Goal: Navigation & Orientation: Understand site structure

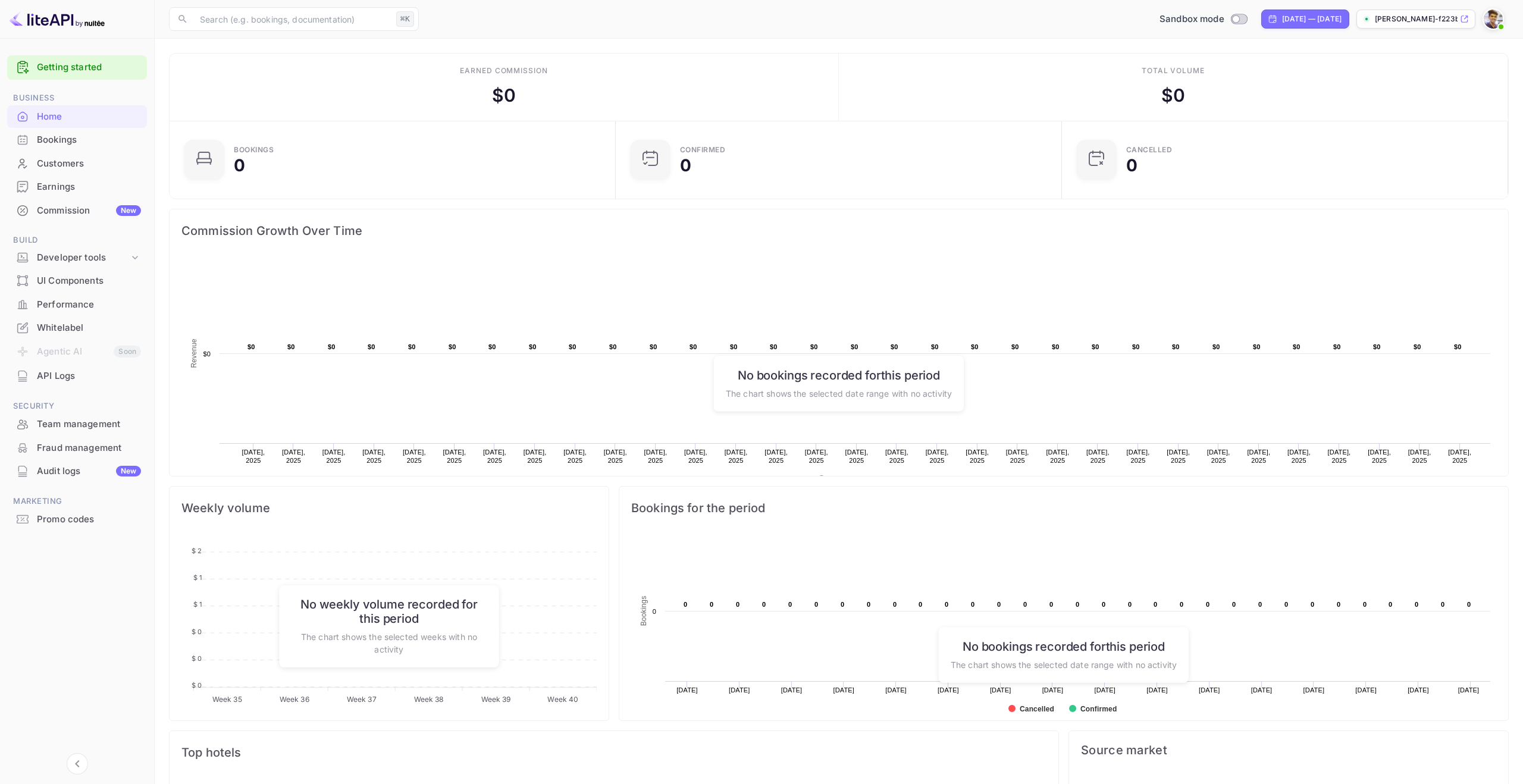
scroll to position [193, 440]
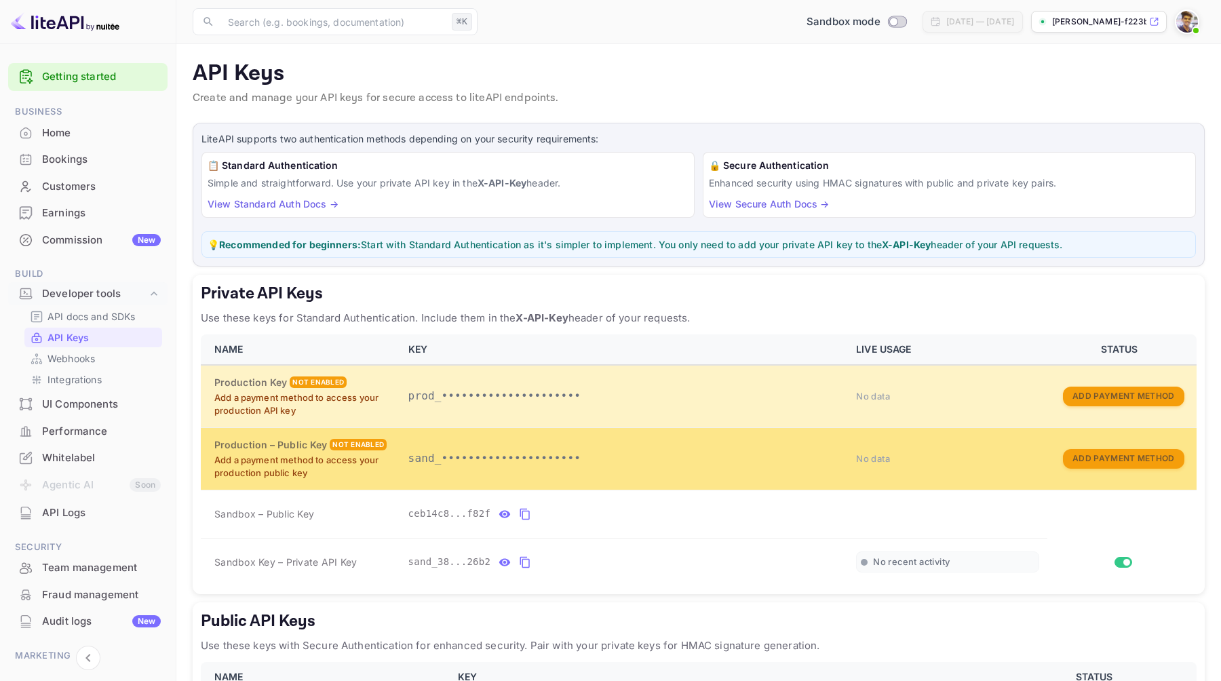
click at [556, 473] on td "sand_•••••••••••••••••••••" at bounding box center [624, 458] width 448 height 62
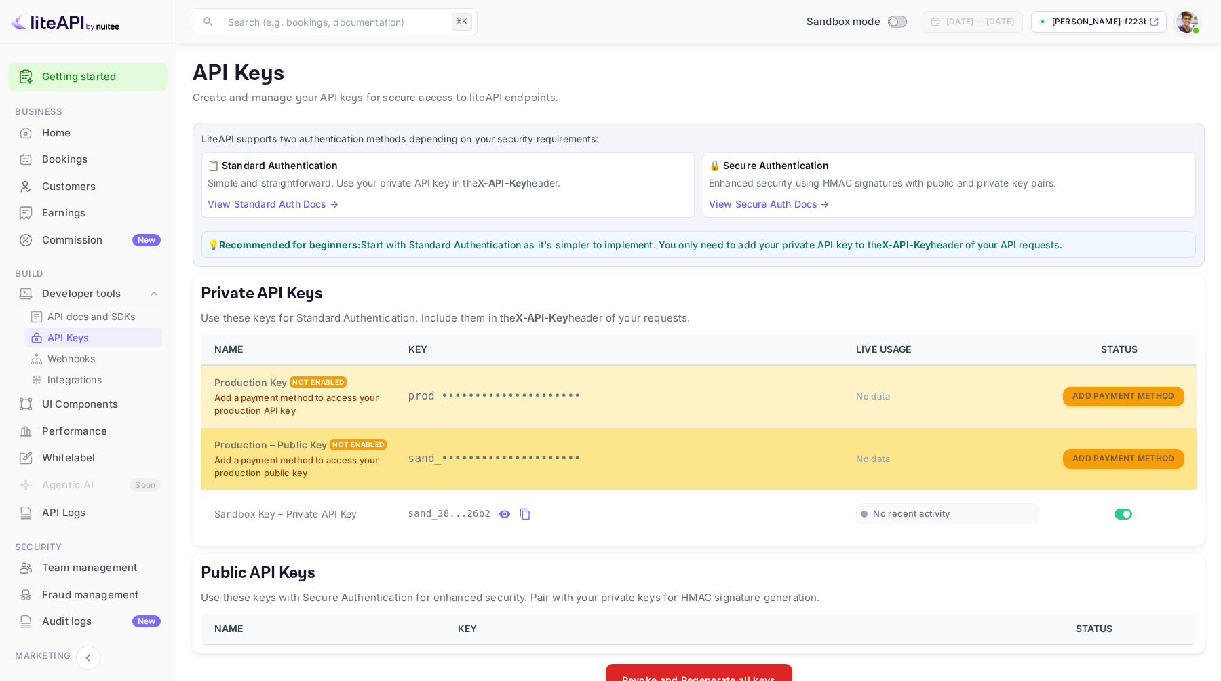
scroll to position [37, 0]
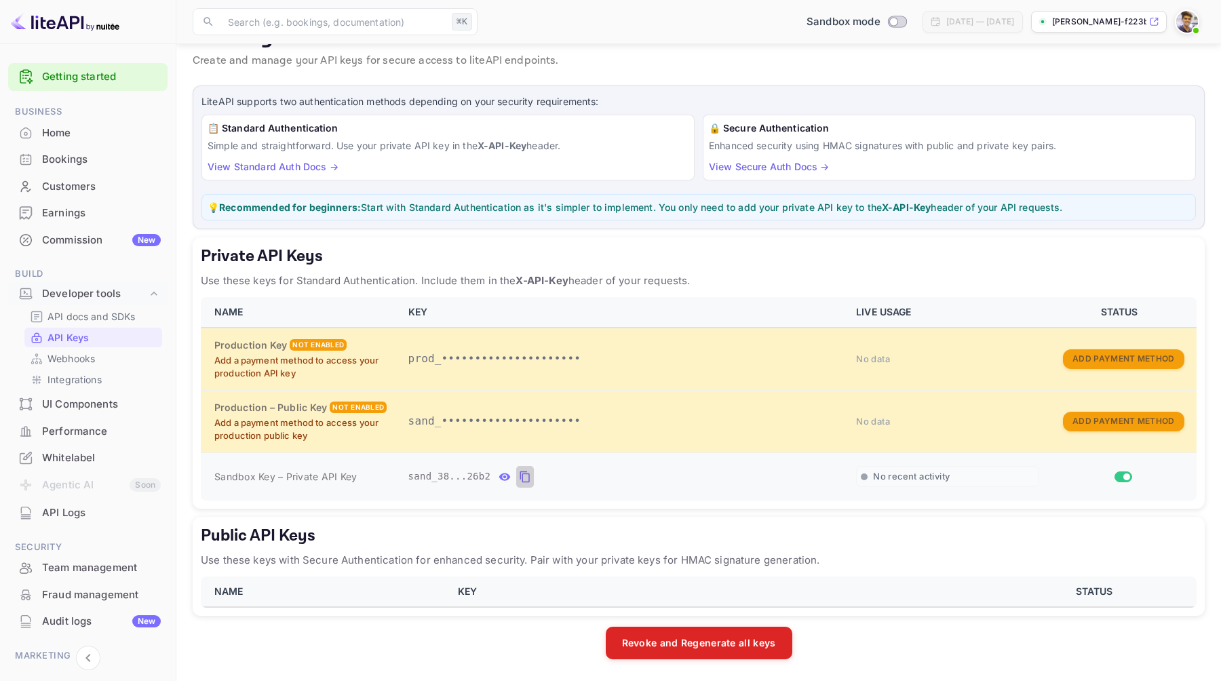
click at [526, 478] on icon "private api keys table" at bounding box center [525, 477] width 12 height 16
click at [524, 475] on icon "private api keys table" at bounding box center [525, 477] width 12 height 16
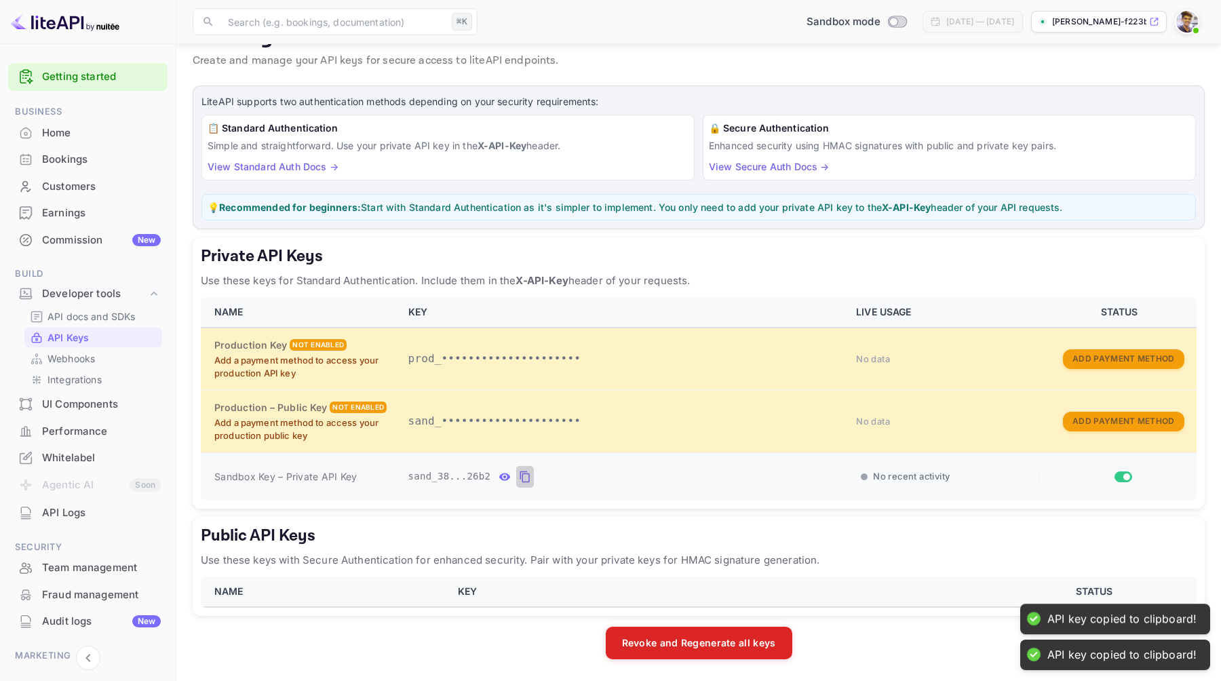
click at [524, 475] on icon "private api keys table" at bounding box center [525, 477] width 12 height 16
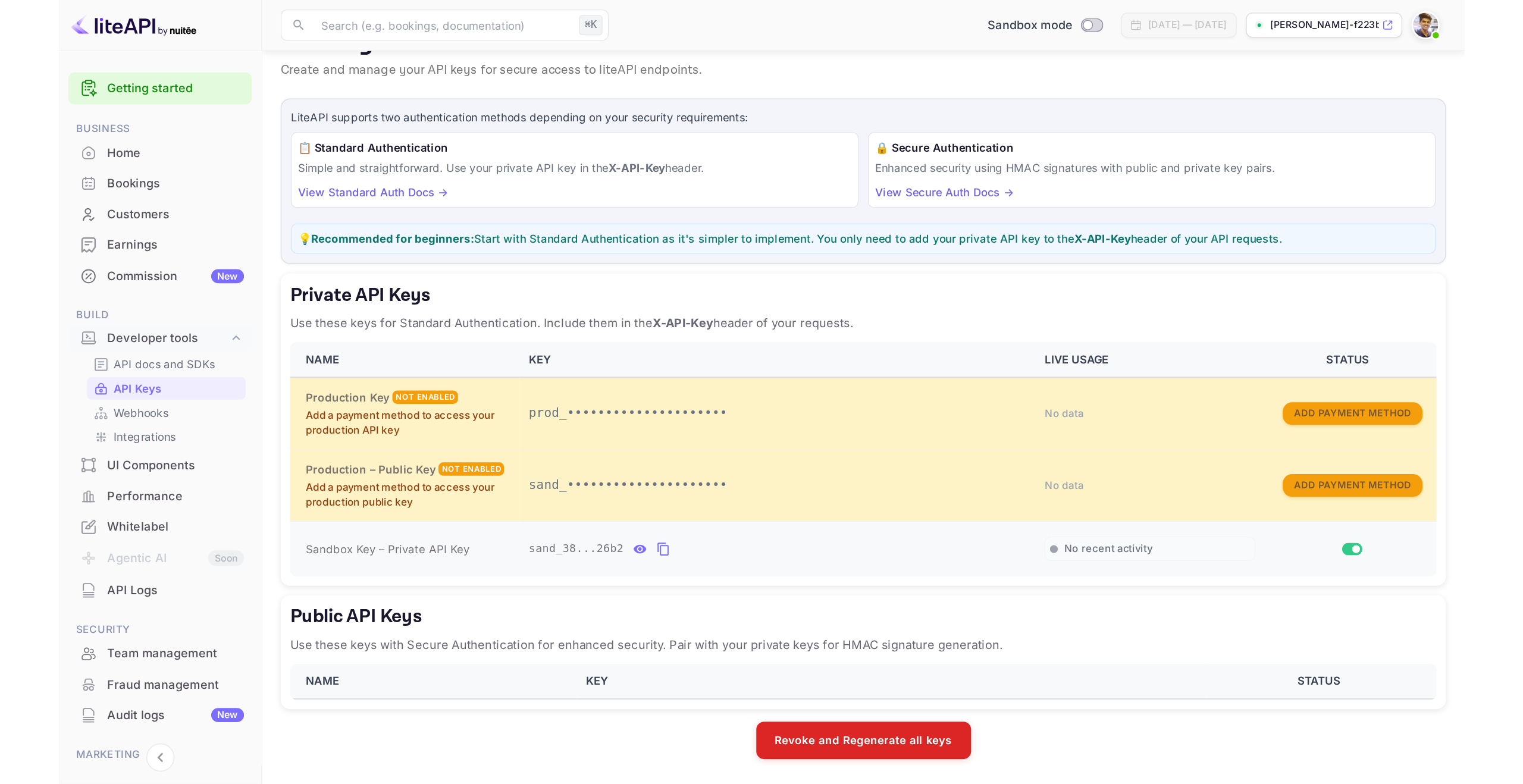
scroll to position [0, 0]
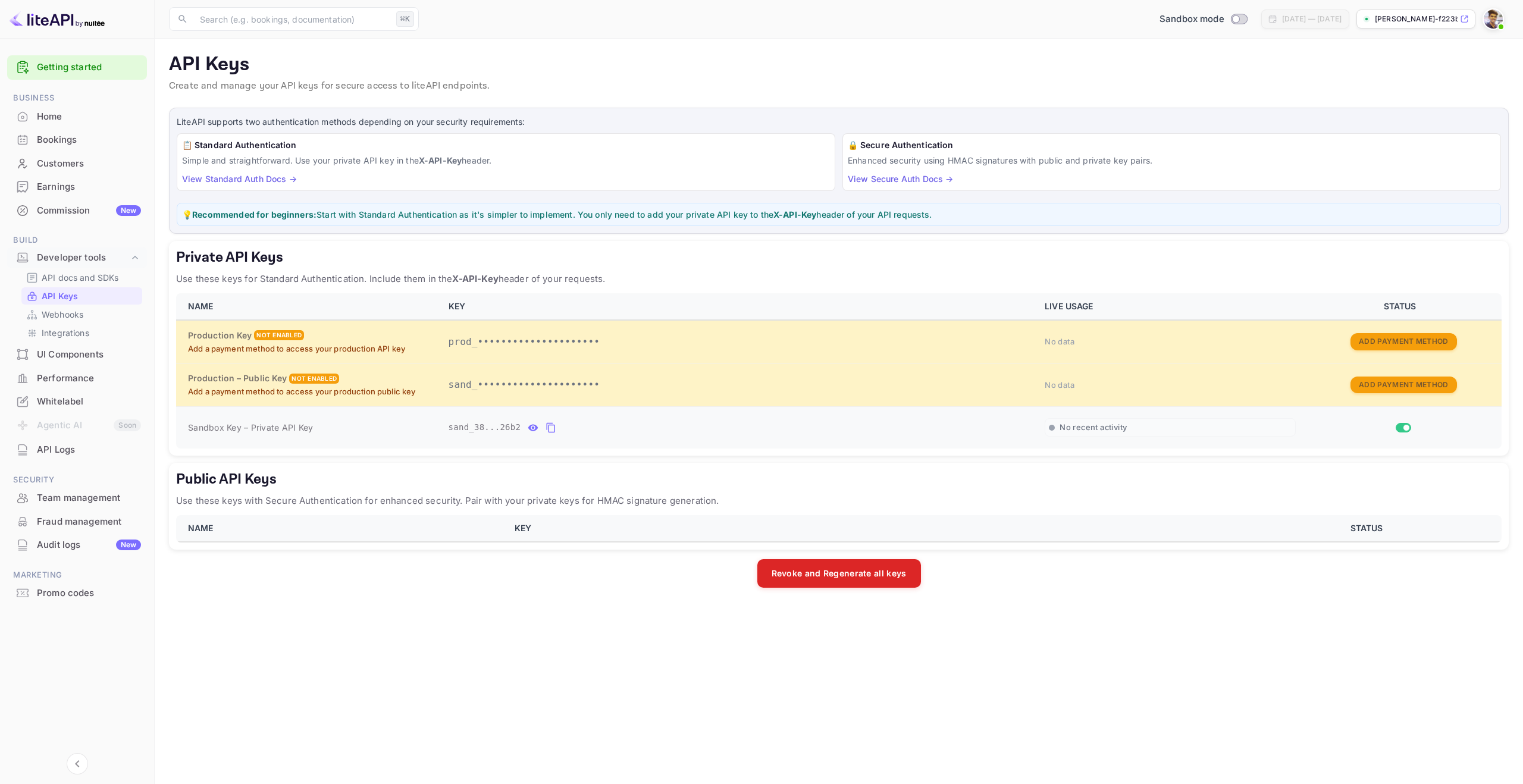
click at [553, 428] on icon "private api keys table" at bounding box center [551, 428] width 11 height 14
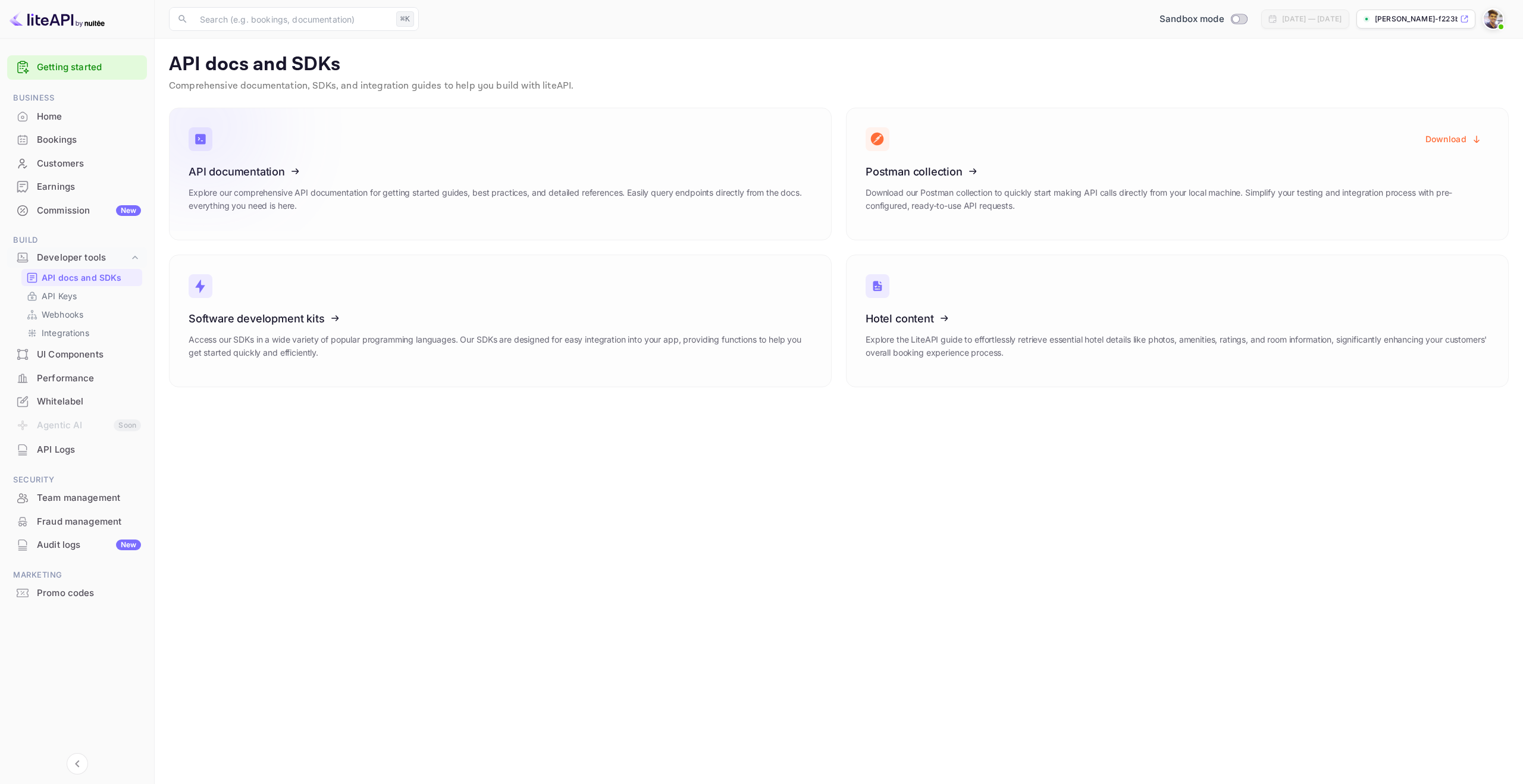
click at [271, 171] on icon at bounding box center [261, 169] width 185 height 123
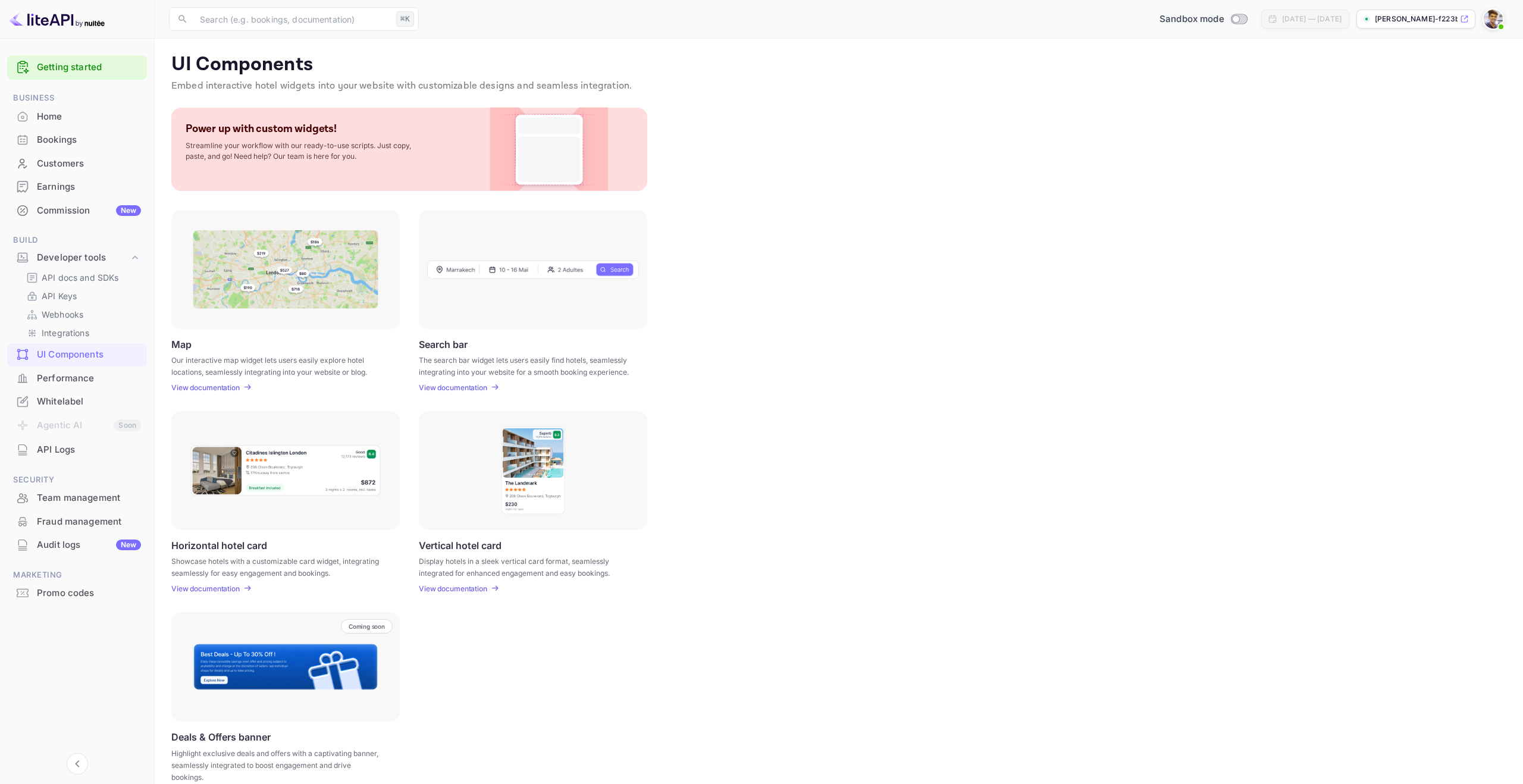
click at [61, 495] on div "Team management" at bounding box center [89, 498] width 104 height 14
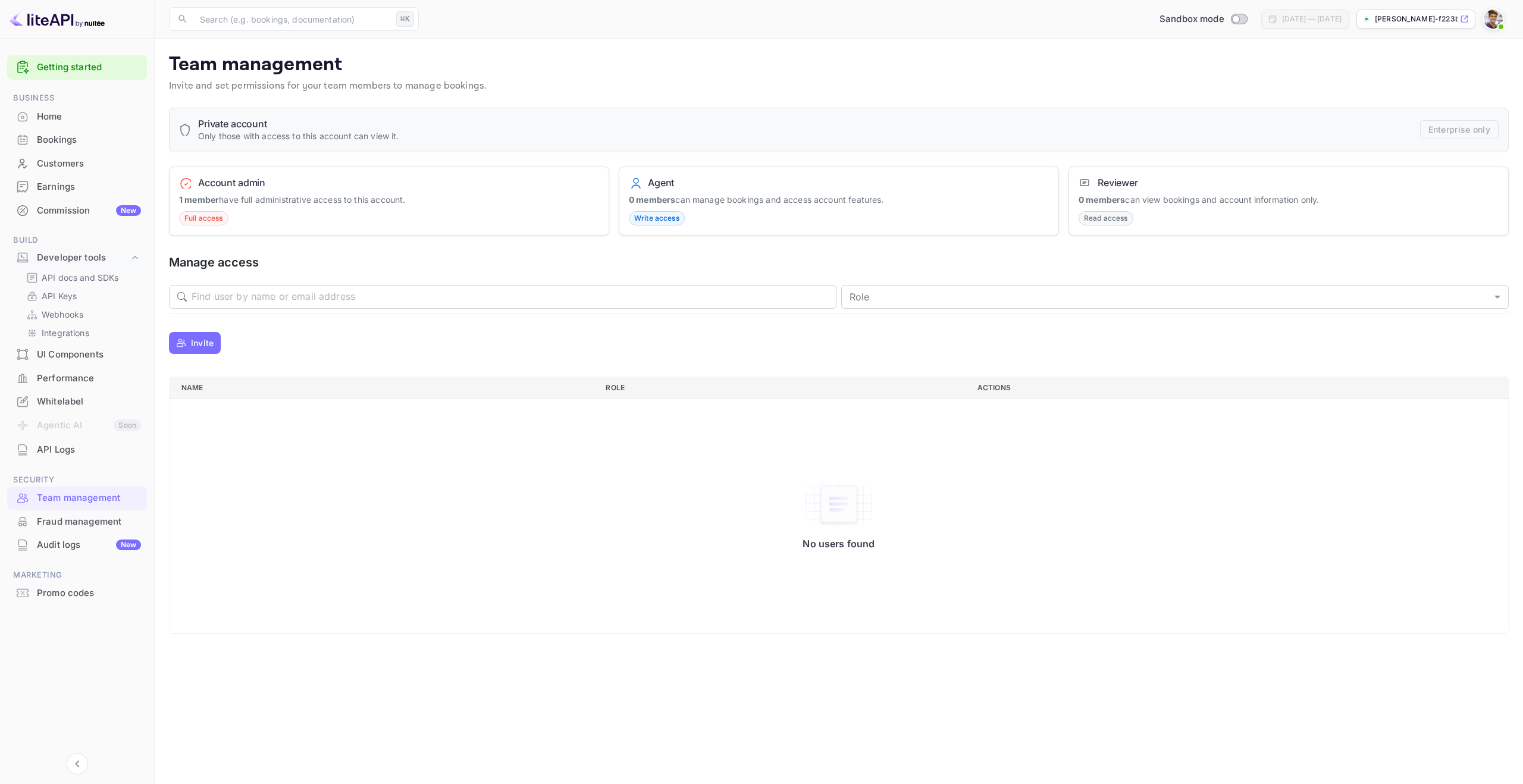
click at [68, 380] on div "Performance" at bounding box center [89, 379] width 104 height 14
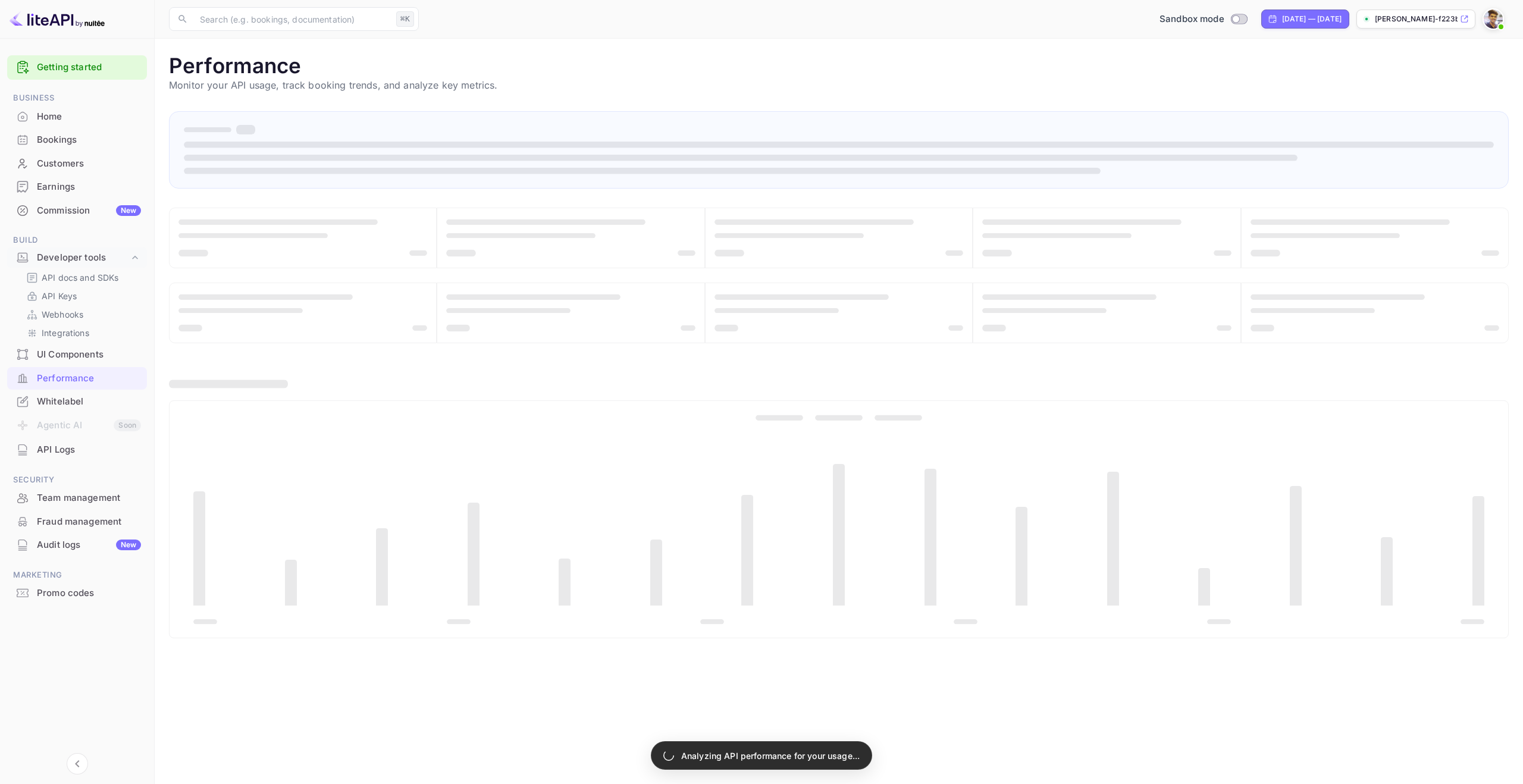
click at [73, 354] on div "UI Components" at bounding box center [89, 355] width 104 height 14
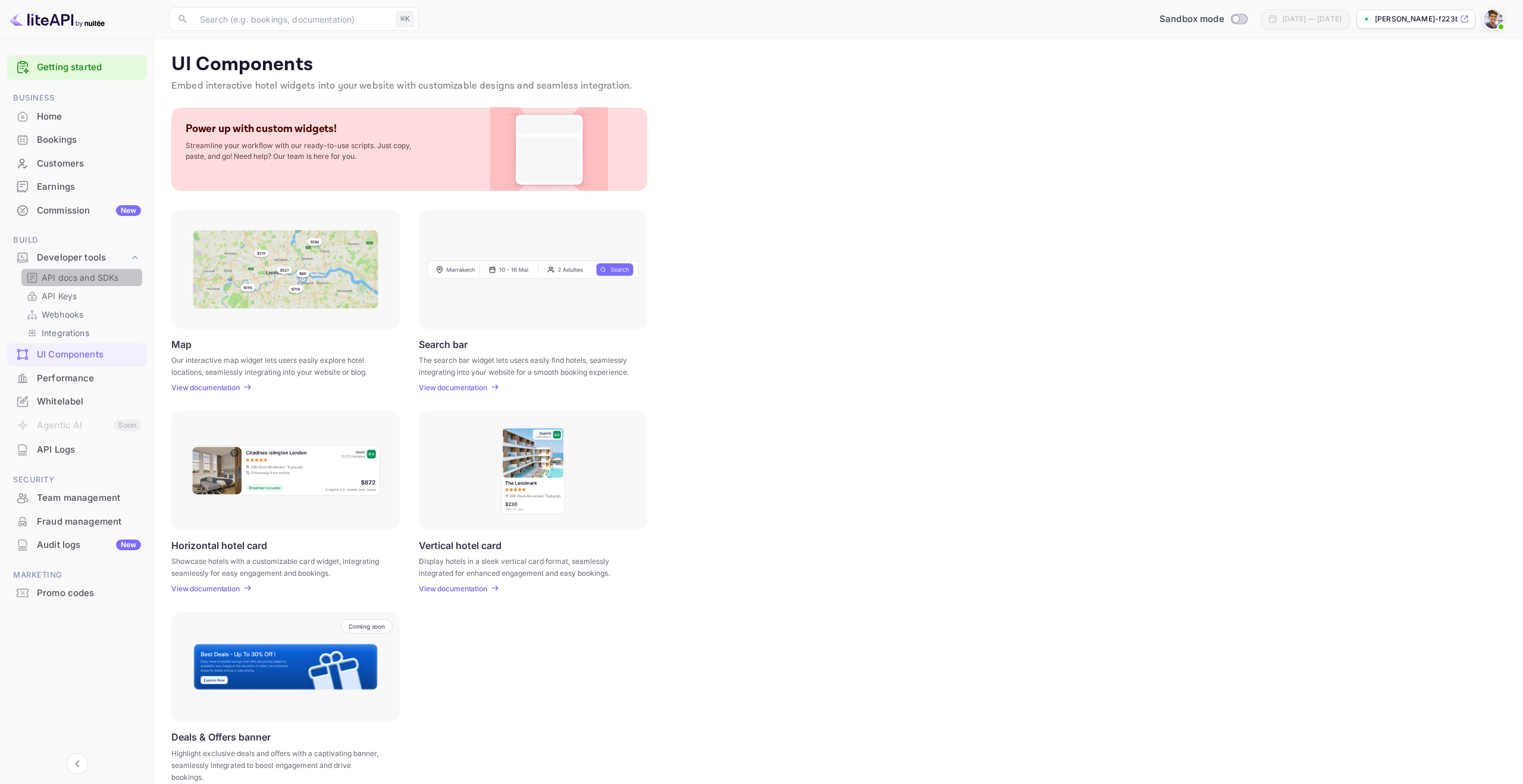
click at [73, 280] on p "API docs and SDKs" at bounding box center [80, 277] width 77 height 12
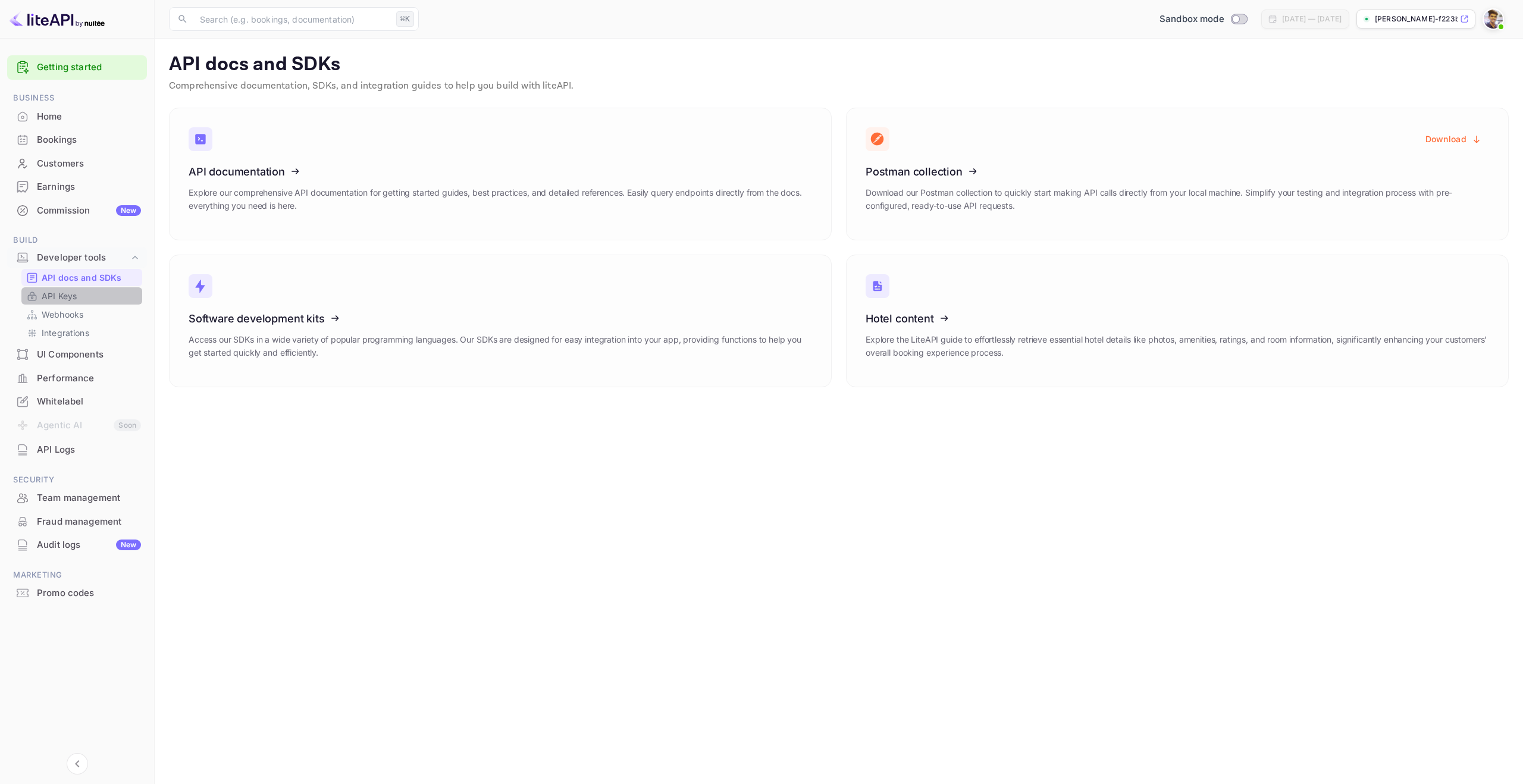
click at [70, 294] on p "API Keys" at bounding box center [59, 296] width 35 height 12
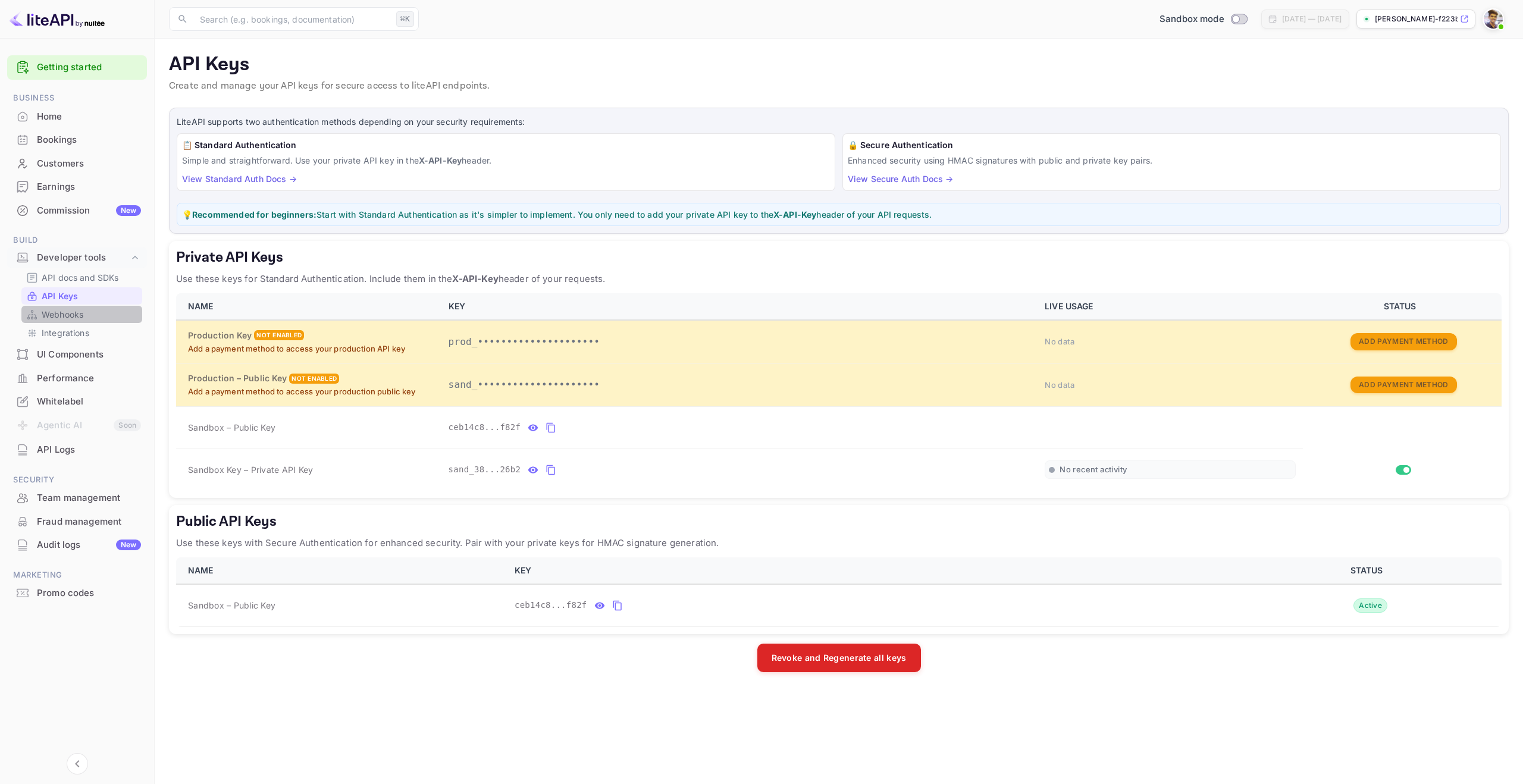
click at [80, 307] on div "Webhooks" at bounding box center [82, 315] width 121 height 18
click at [75, 317] on p "Webhooks" at bounding box center [61, 314] width 41 height 12
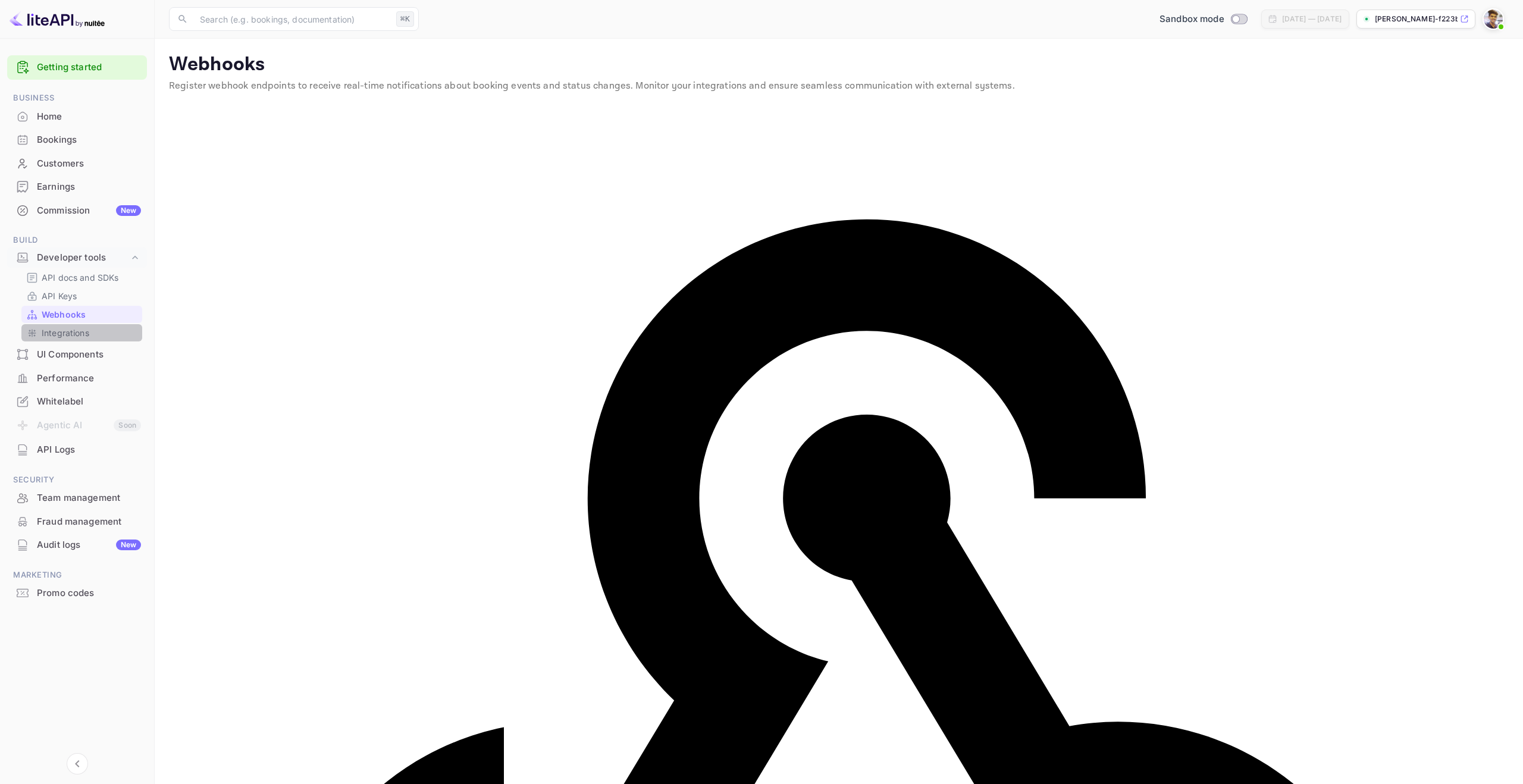
click at [72, 334] on p "Integrations" at bounding box center [65, 332] width 47 height 12
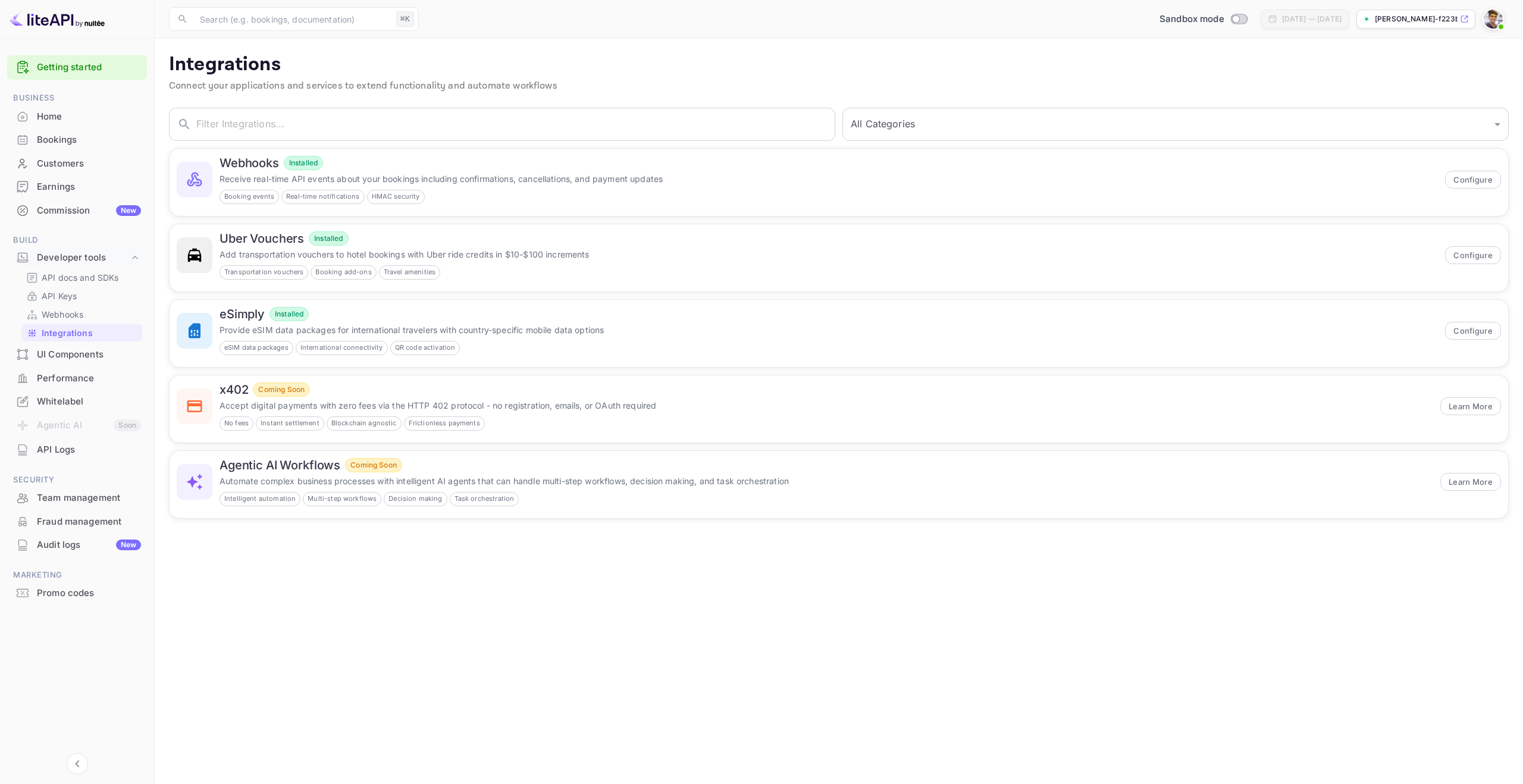
click at [61, 145] on div "Bookings" at bounding box center [89, 140] width 104 height 14
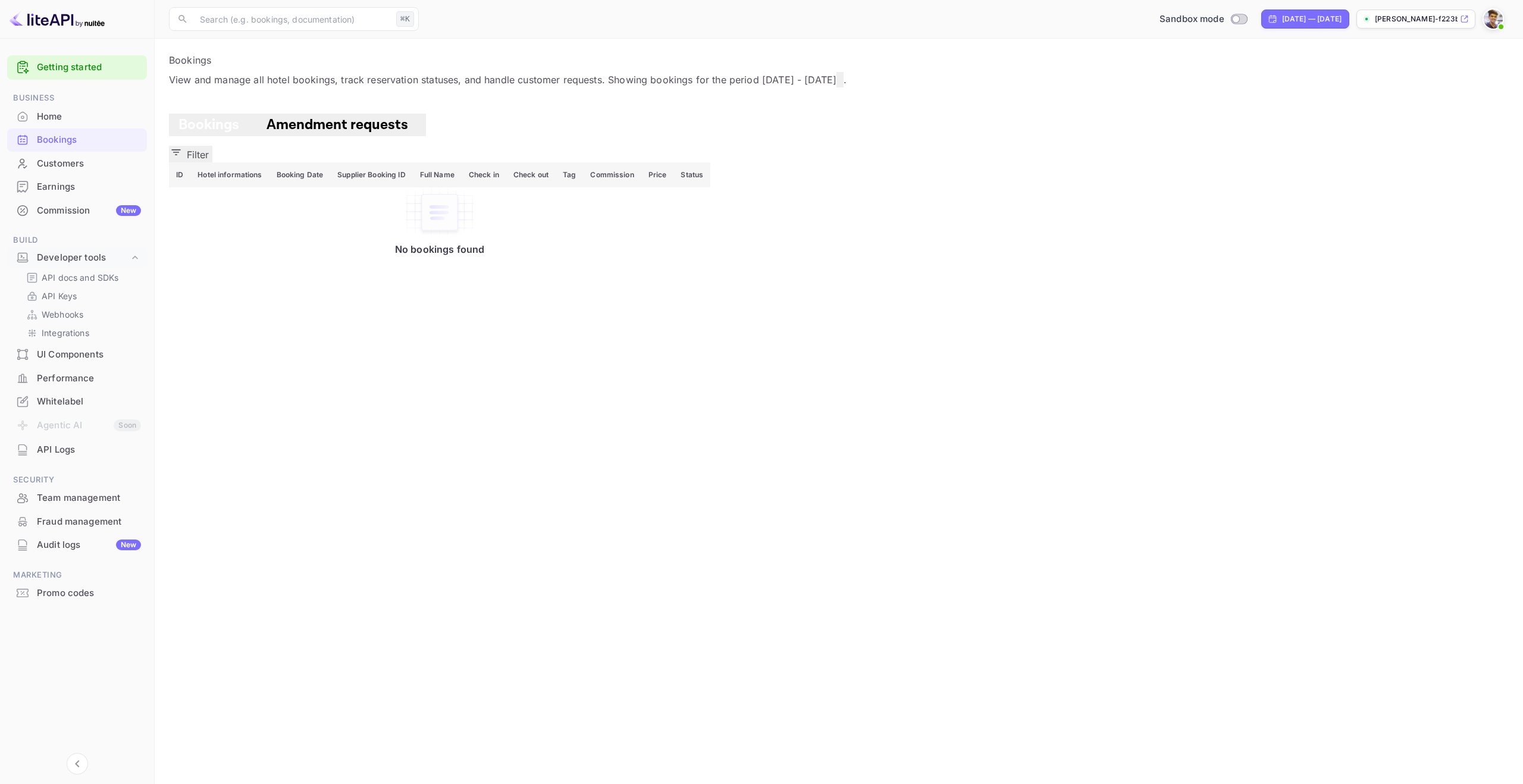
click at [61, 158] on div "Customers" at bounding box center [89, 164] width 104 height 14
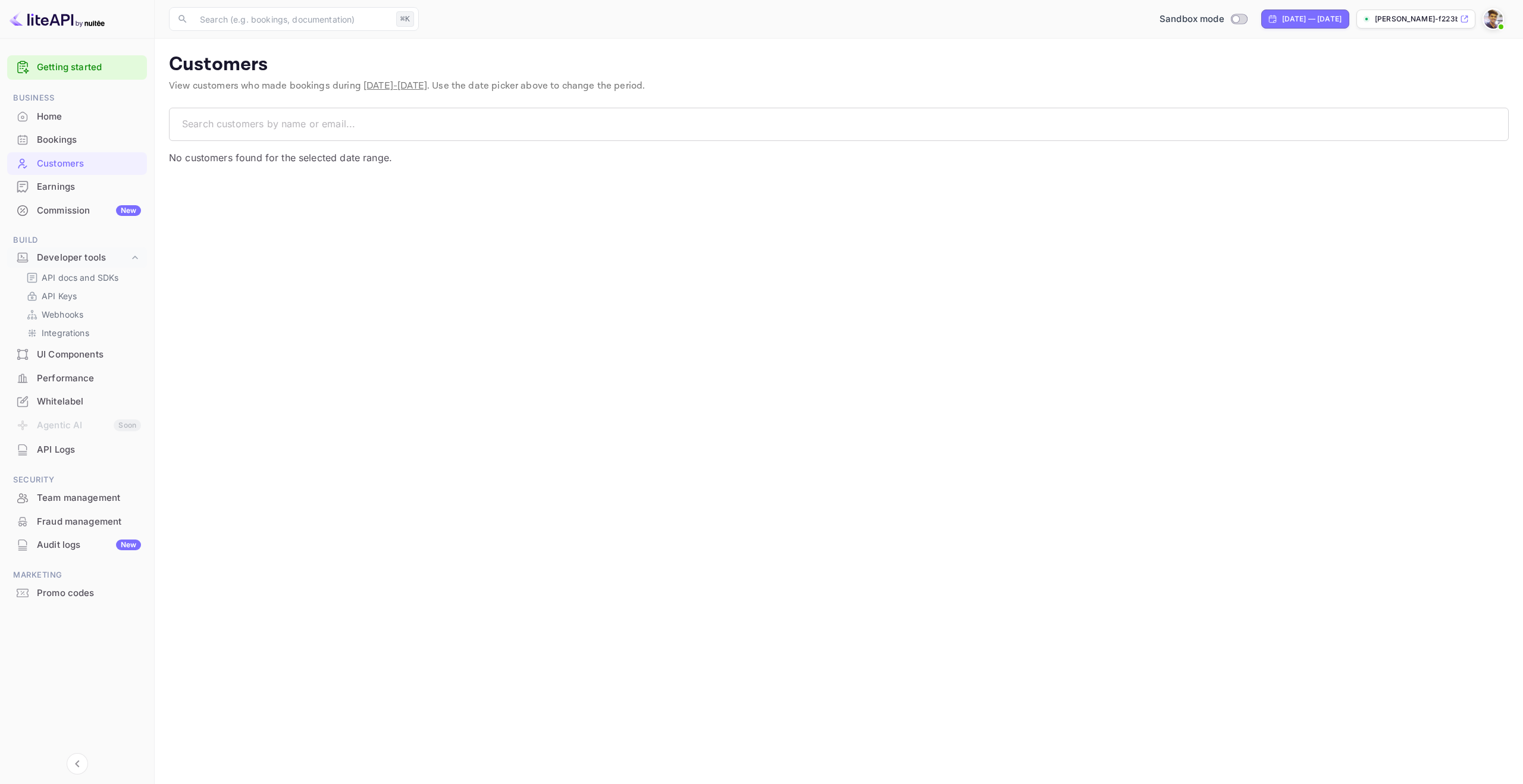
click at [55, 169] on div "Customers" at bounding box center [89, 164] width 104 height 14
click at [54, 189] on div "Earnings" at bounding box center [89, 188] width 104 height 14
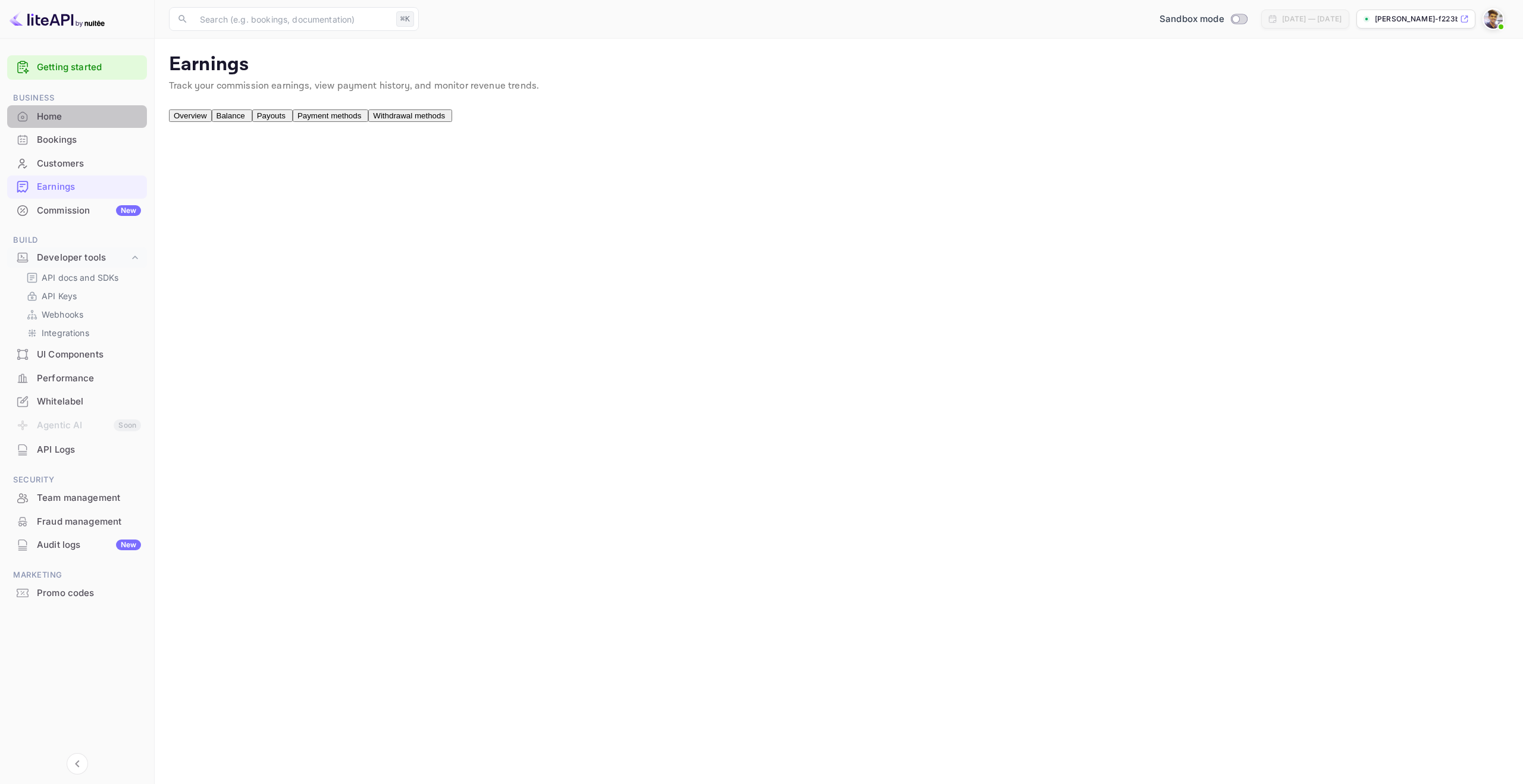
click at [58, 121] on div "Home" at bounding box center [89, 117] width 104 height 14
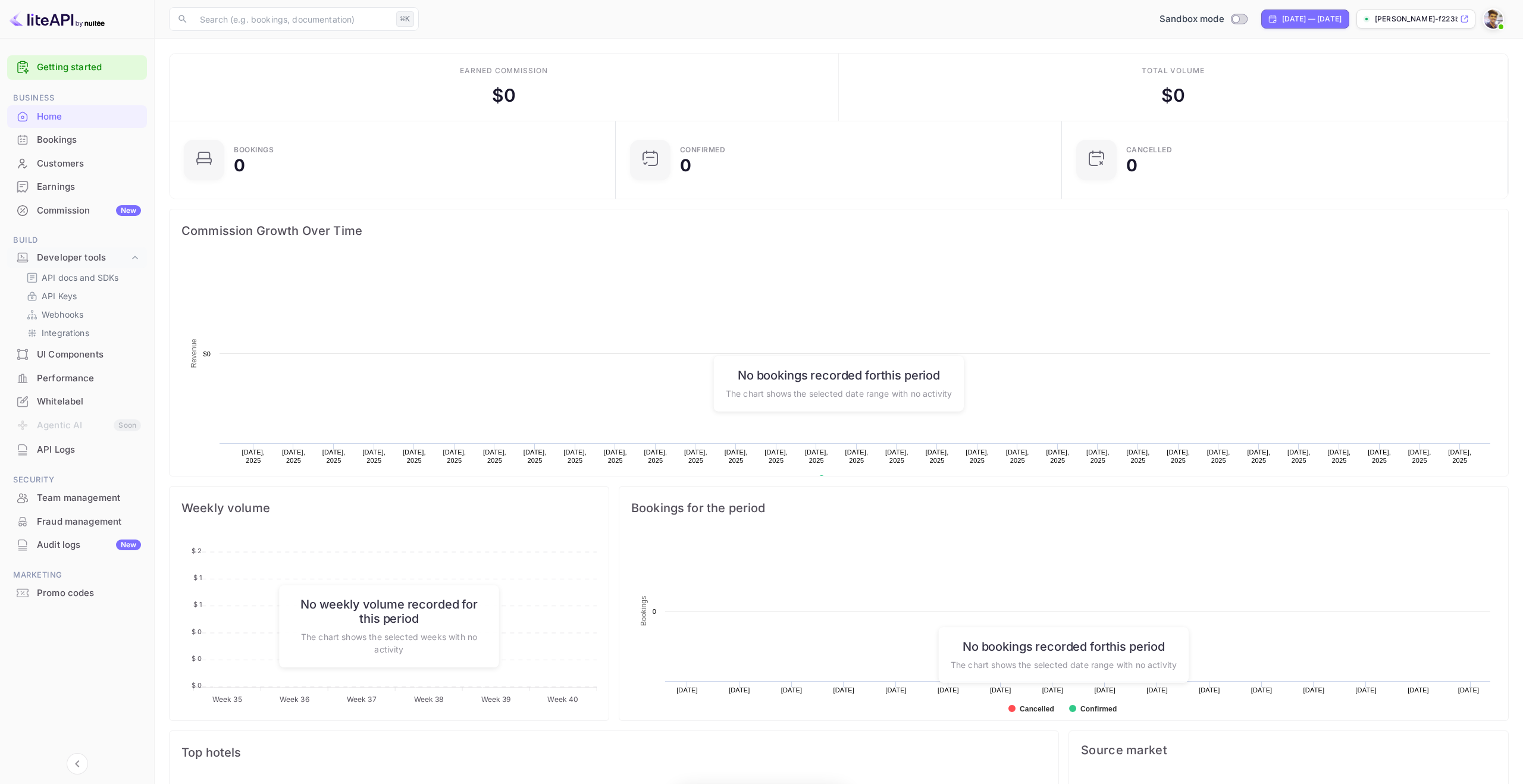
scroll to position [193, 440]
click at [77, 263] on div "Developer tools" at bounding box center [82, 258] width 92 height 14
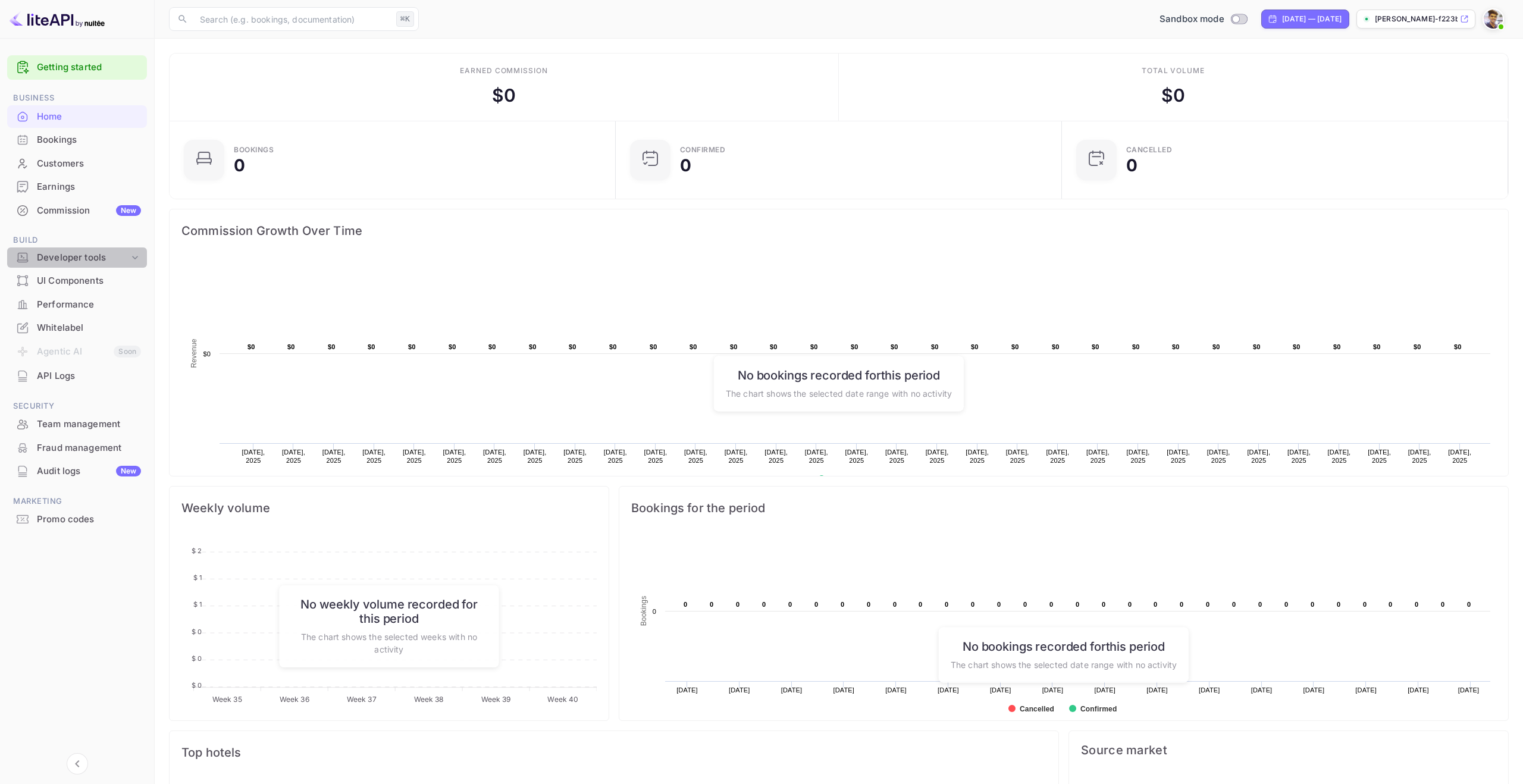
click at [77, 263] on div "Developer tools" at bounding box center [82, 258] width 92 height 14
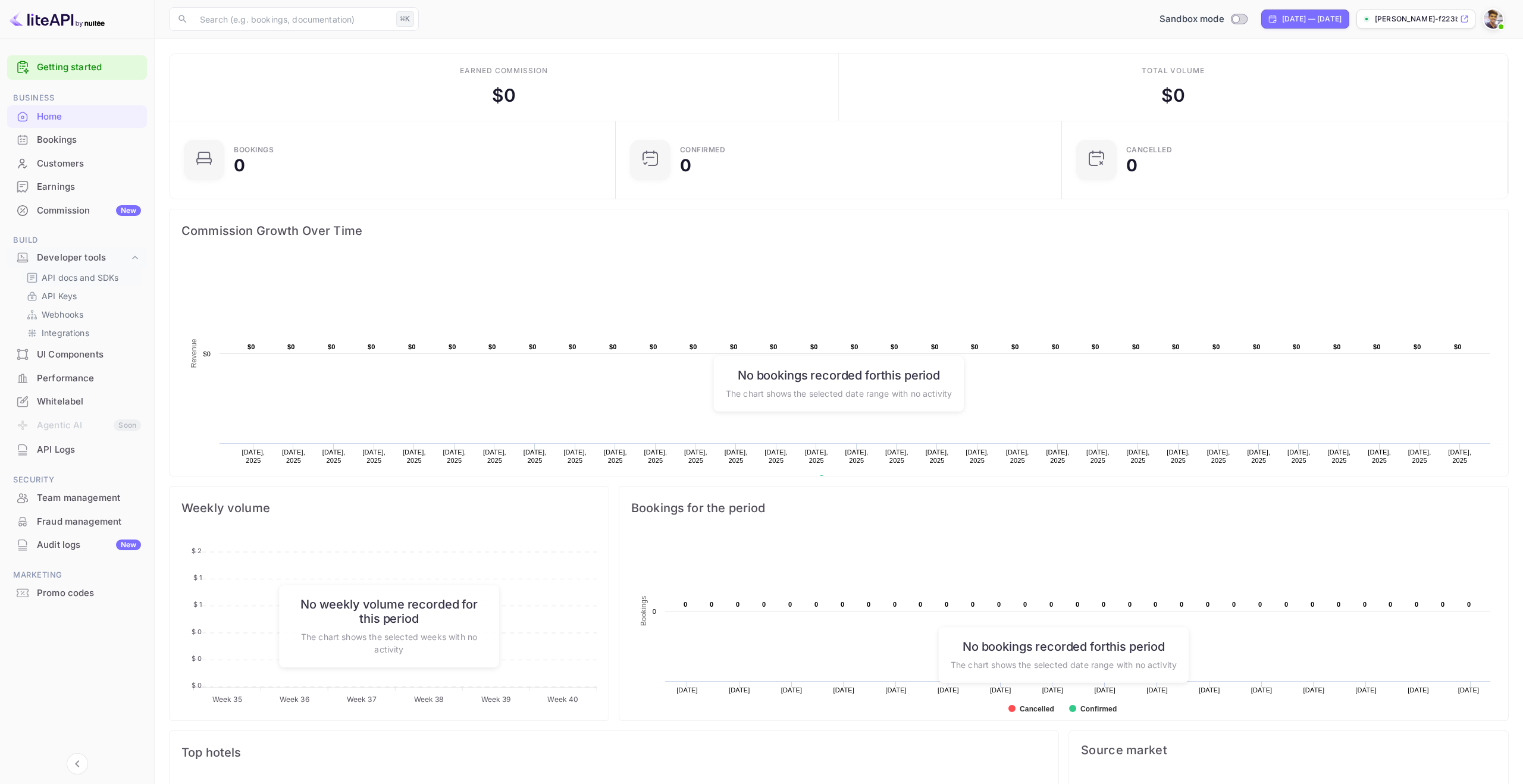
click at [77, 276] on p "API docs and SDKs" at bounding box center [80, 277] width 77 height 12
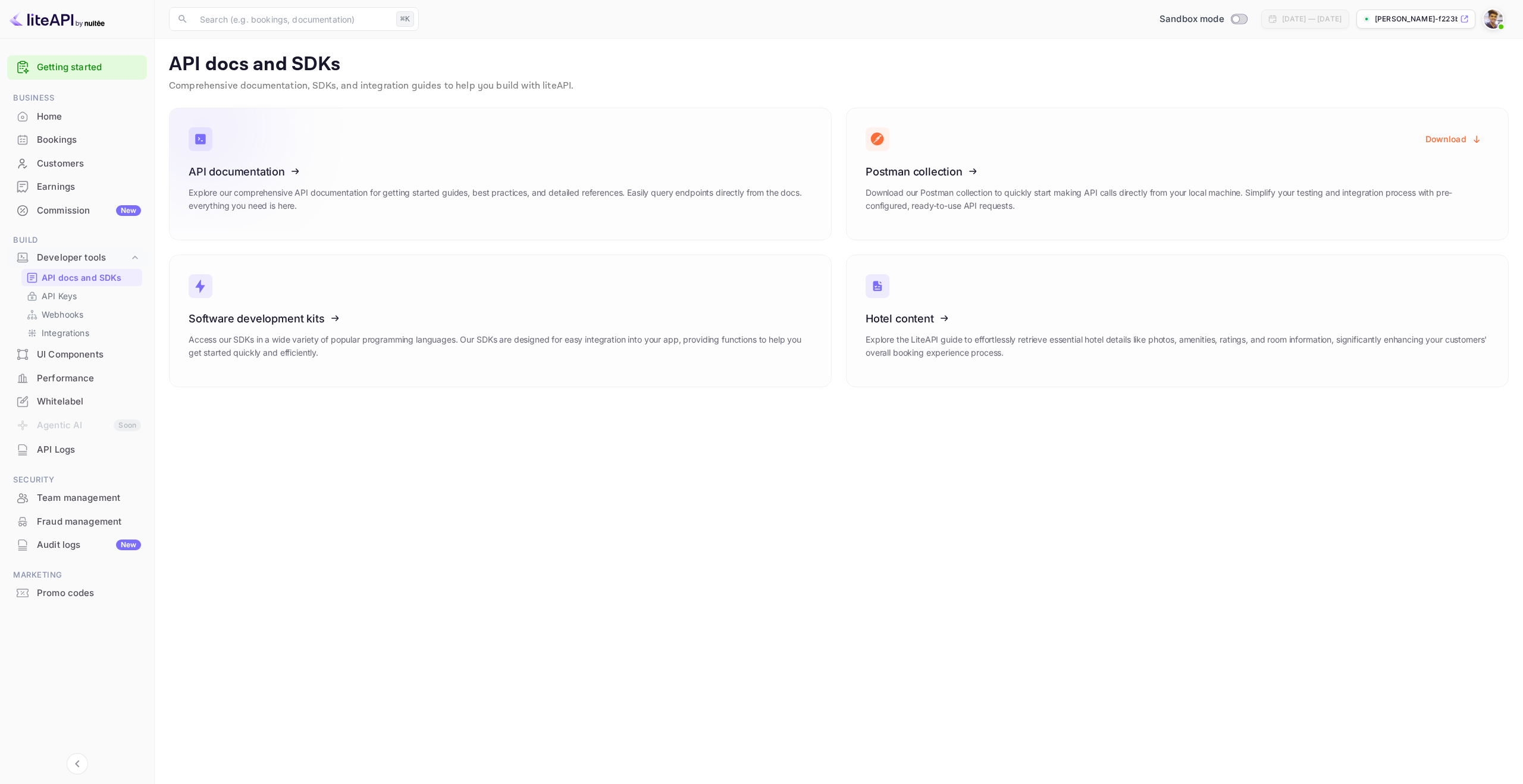
click at [389, 139] on link "API documentation Explore our comprehensive API documentation for getting start…" at bounding box center [501, 174] width 663 height 132
